Goal: Task Accomplishment & Management: Use online tool/utility

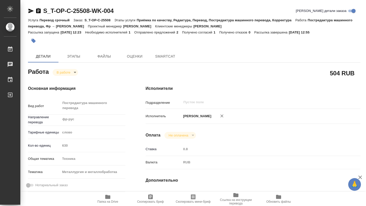
type textarea "x"
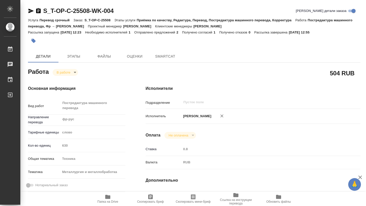
type textarea "x"
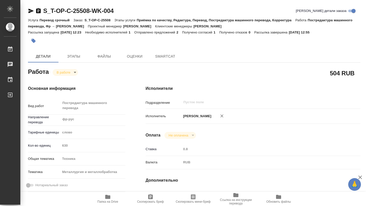
type textarea "x"
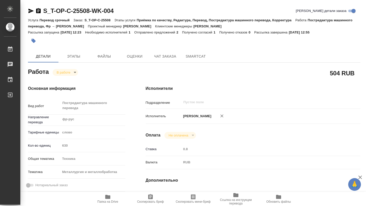
type textarea "x"
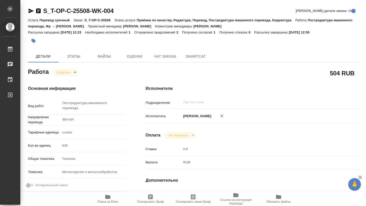
type textarea "x"
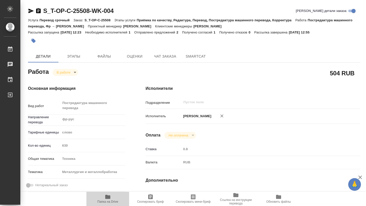
click at [110, 197] on icon "button" at bounding box center [108, 197] width 6 height 6
type textarea "x"
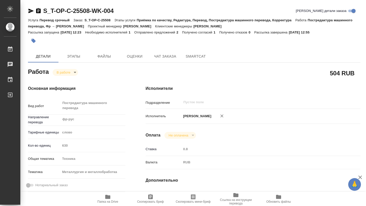
type textarea "x"
click at [110, 199] on icon "button" at bounding box center [107, 197] width 5 height 4
